Goal: Find specific page/section: Find specific page/section

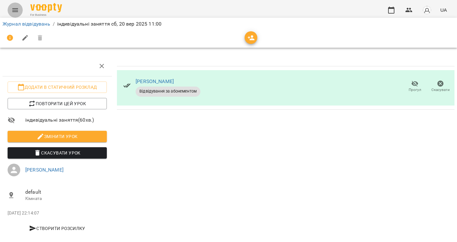
click at [15, 8] on icon "Menu" at bounding box center [15, 10] width 6 height 4
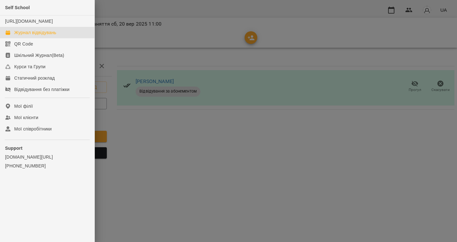
click at [36, 36] on div "Журнал відвідувань" at bounding box center [35, 32] width 42 height 6
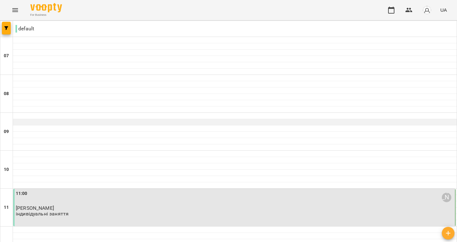
scroll to position [444, 0]
